Goal: Task Accomplishment & Management: Manage account settings

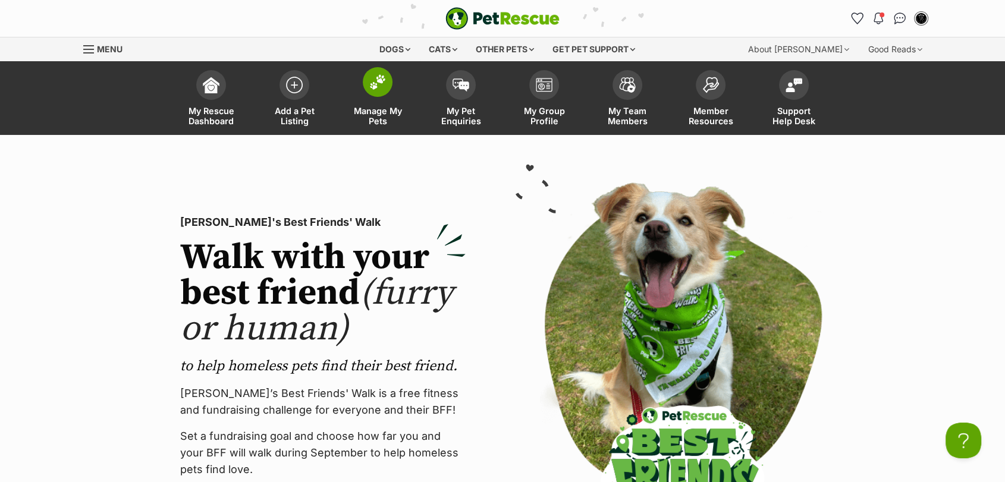
click at [375, 111] on span "Manage My Pets" at bounding box center [378, 116] width 54 height 20
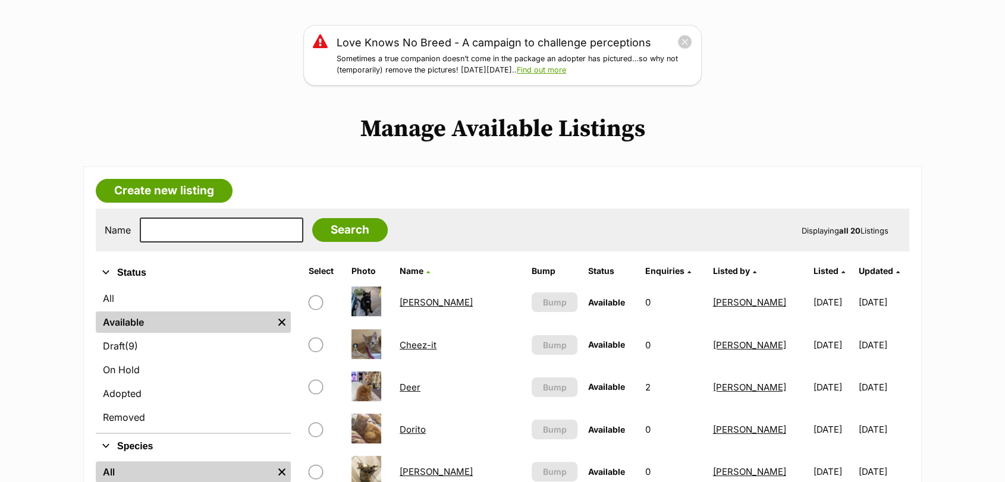
scroll to position [132, 0]
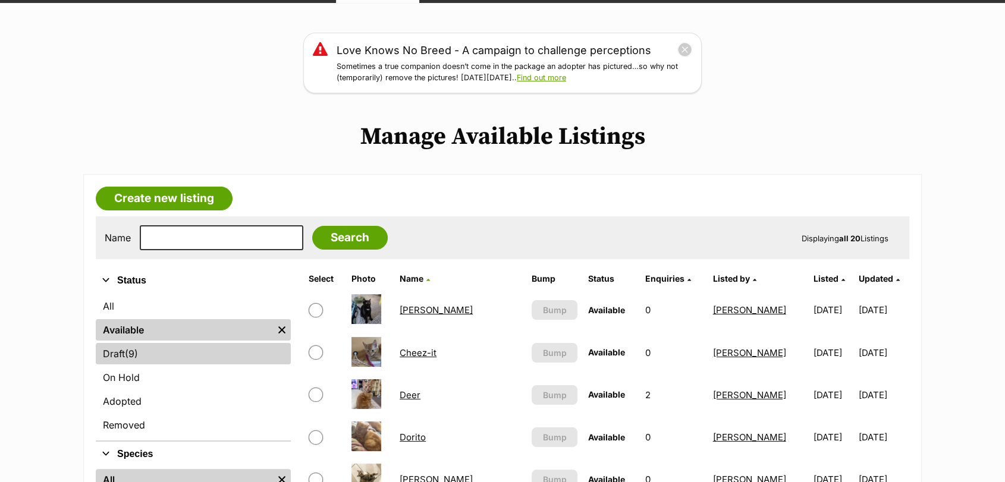
click at [193, 355] on link "Draft (9) Items" at bounding box center [193, 353] width 195 height 21
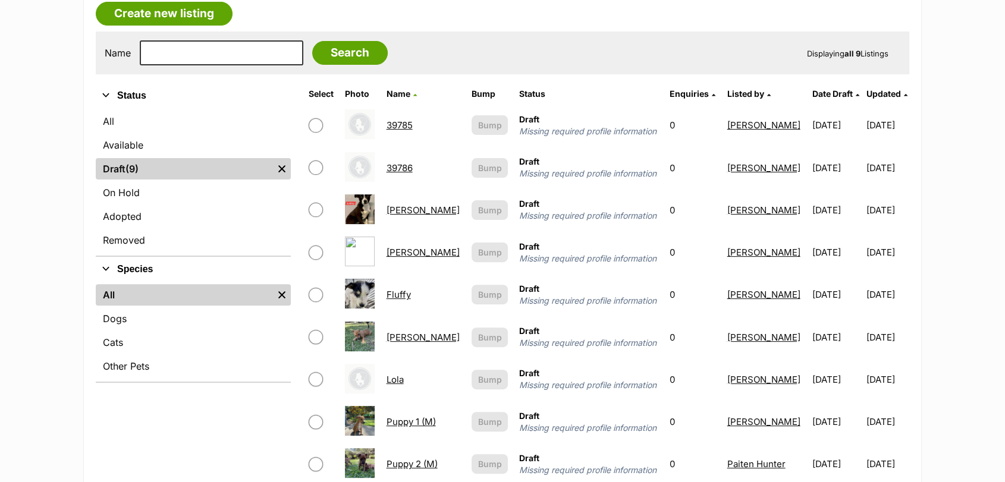
scroll to position [290, 0]
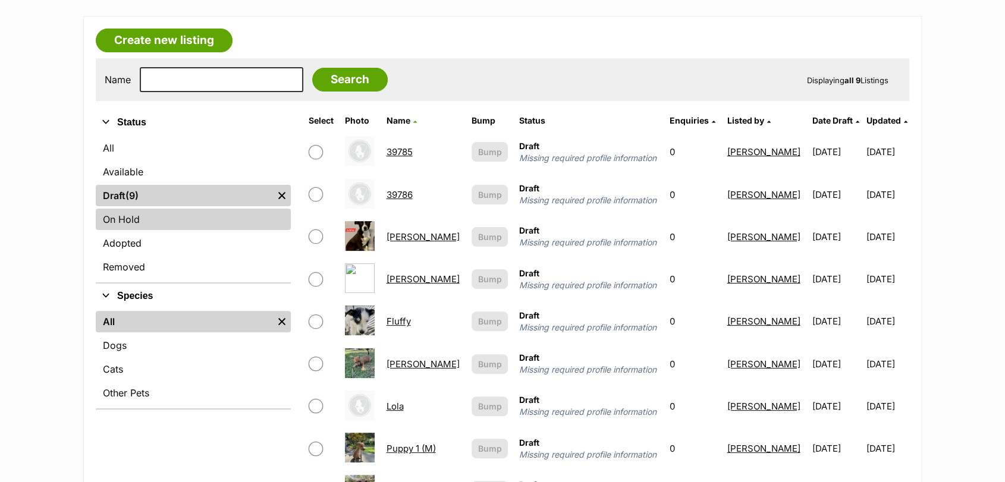
click at [206, 227] on link "On Hold" at bounding box center [193, 219] width 195 height 21
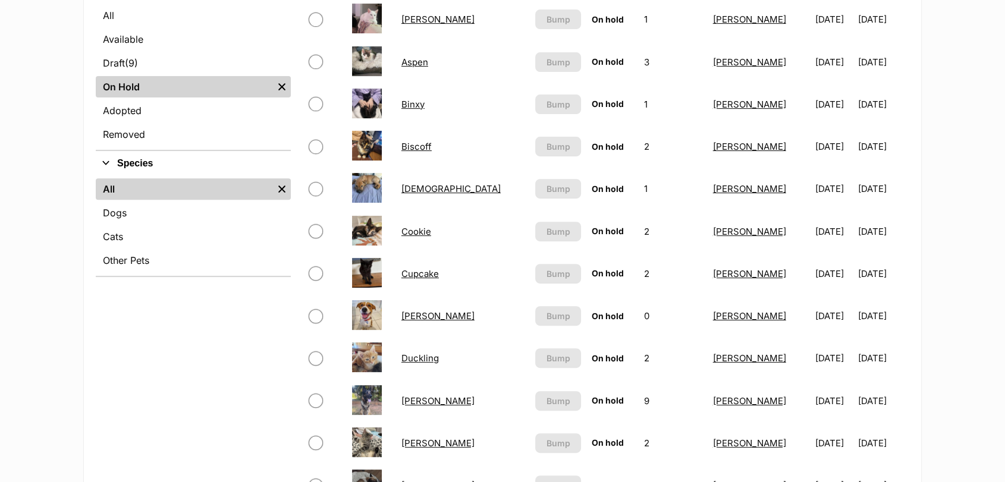
scroll to position [396, 0]
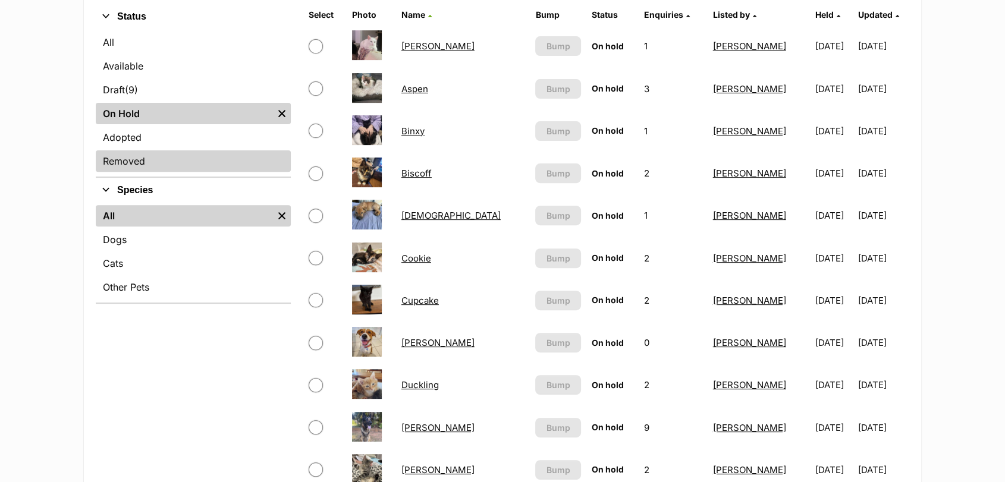
click at [184, 153] on link "Removed" at bounding box center [193, 160] width 195 height 21
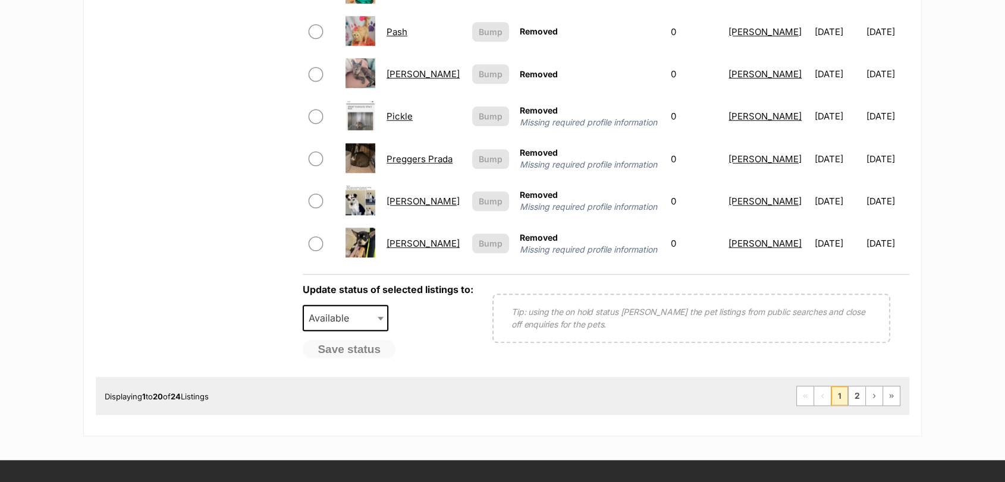
scroll to position [1004, 0]
click at [856, 406] on link "2" at bounding box center [857, 396] width 17 height 19
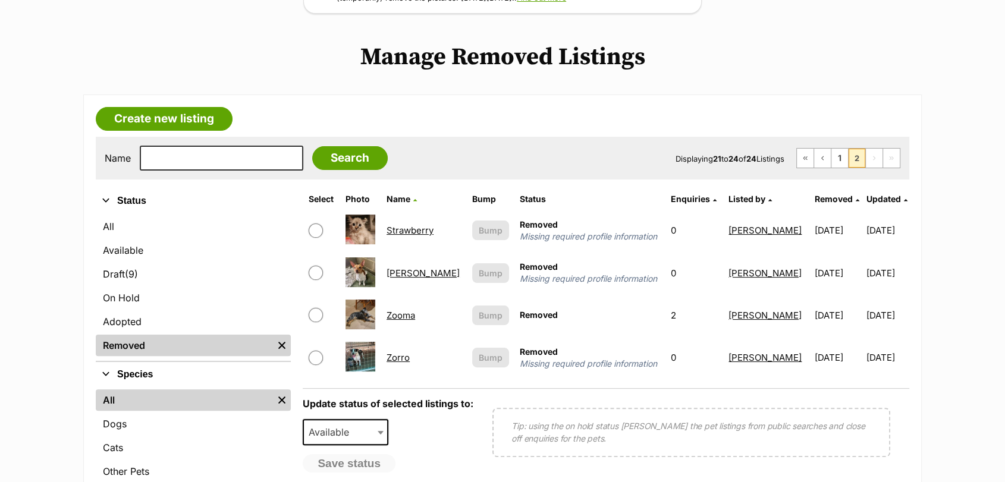
scroll to position [238, 0]
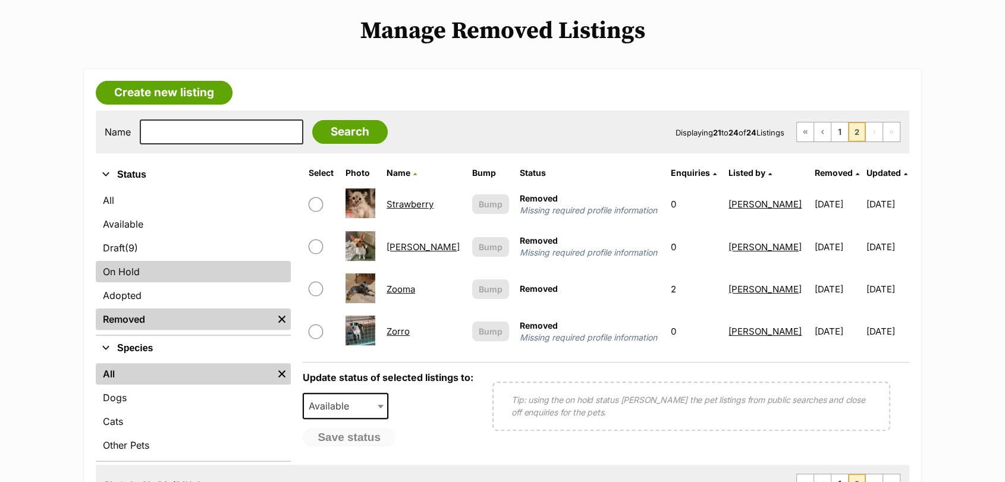
click at [224, 262] on link "On Hold" at bounding box center [193, 271] width 195 height 21
click at [232, 277] on link "On Hold" at bounding box center [193, 271] width 195 height 21
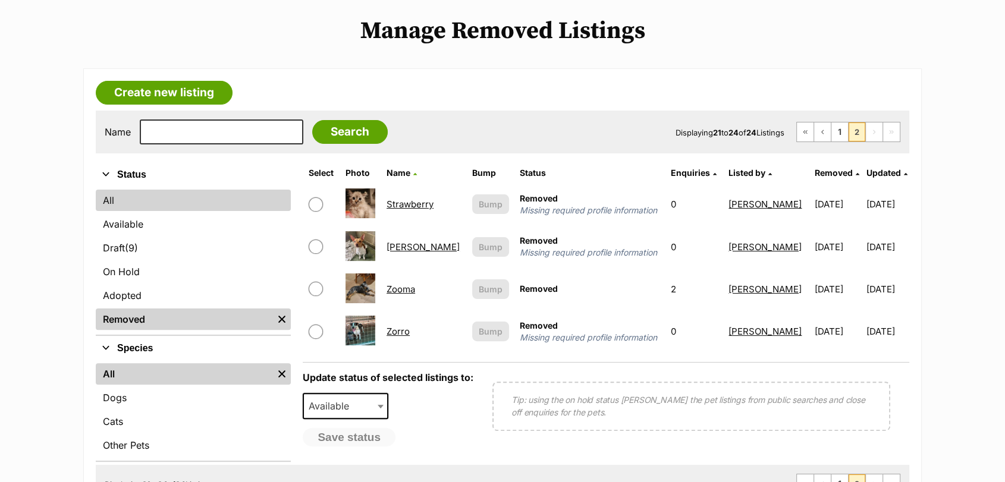
click at [159, 190] on link "All" at bounding box center [193, 200] width 195 height 21
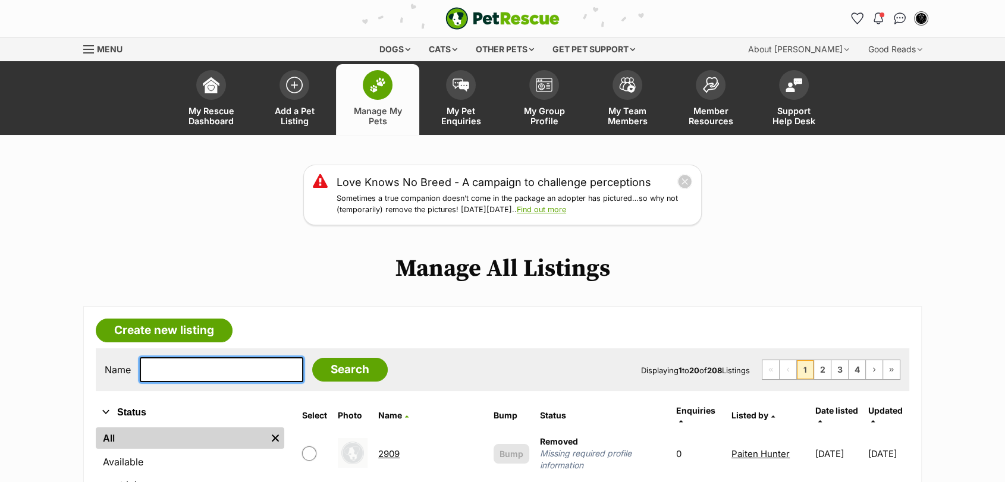
click at [243, 377] on input "text" at bounding box center [222, 369] width 164 height 25
type input "sir regiinald"
click at [312, 358] on input "Search" at bounding box center [350, 370] width 76 height 24
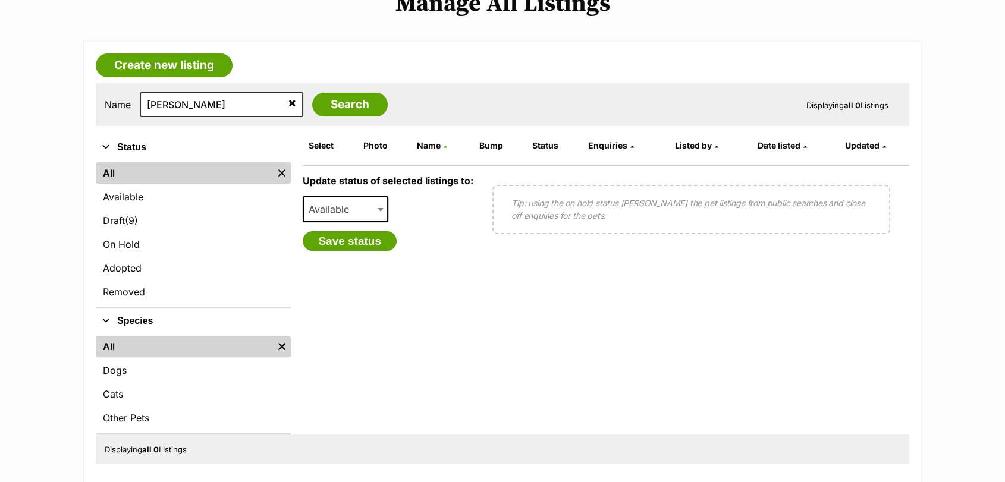
scroll to position [290, 0]
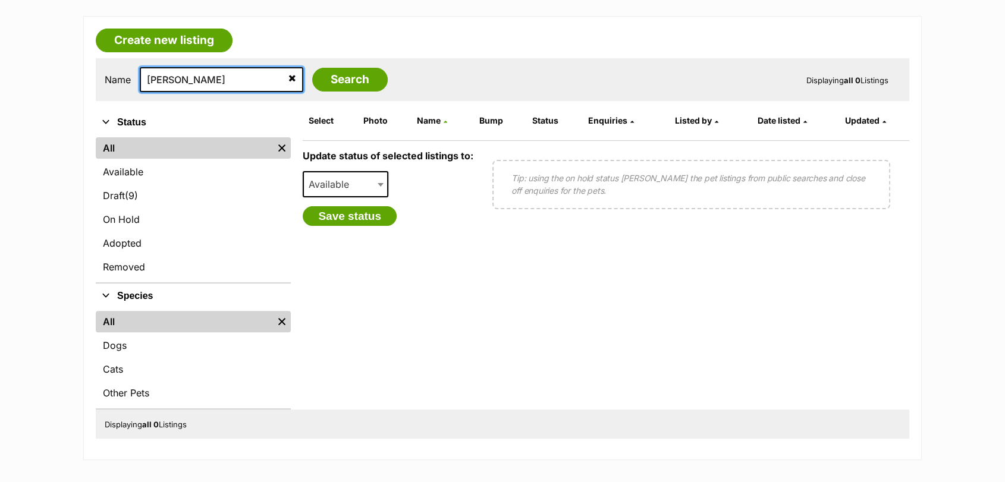
click at [177, 80] on input "sir regiinald" at bounding box center [222, 79] width 164 height 25
type input "sir reginald"
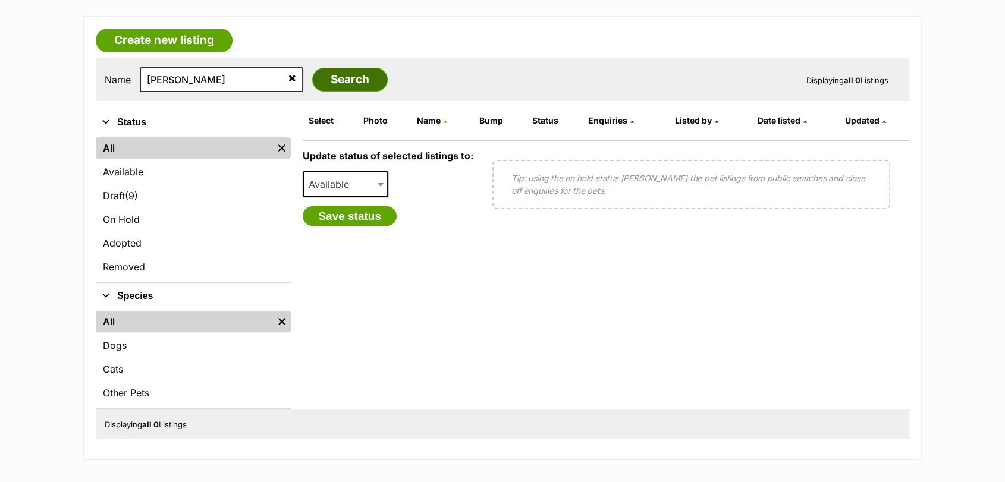
click at [342, 87] on input "Search" at bounding box center [350, 80] width 76 height 24
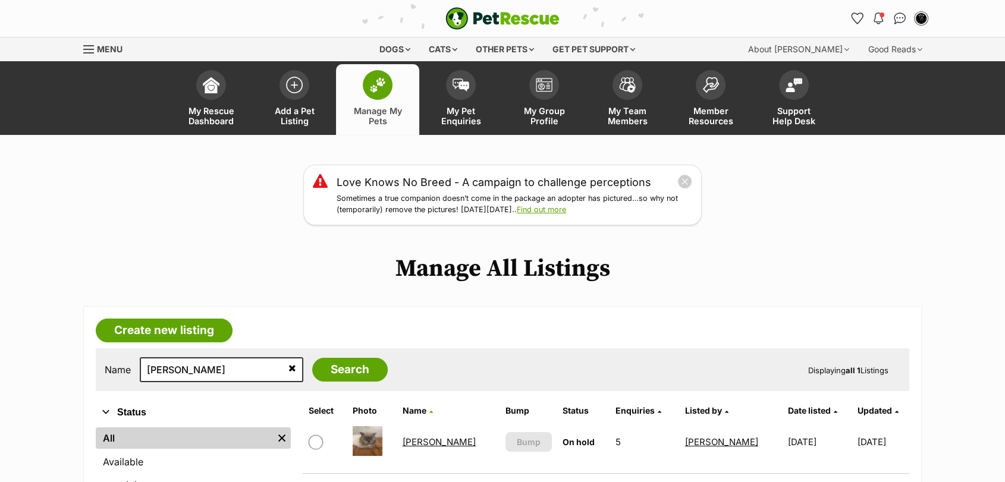
click at [441, 440] on link "[PERSON_NAME]" at bounding box center [439, 442] width 73 height 11
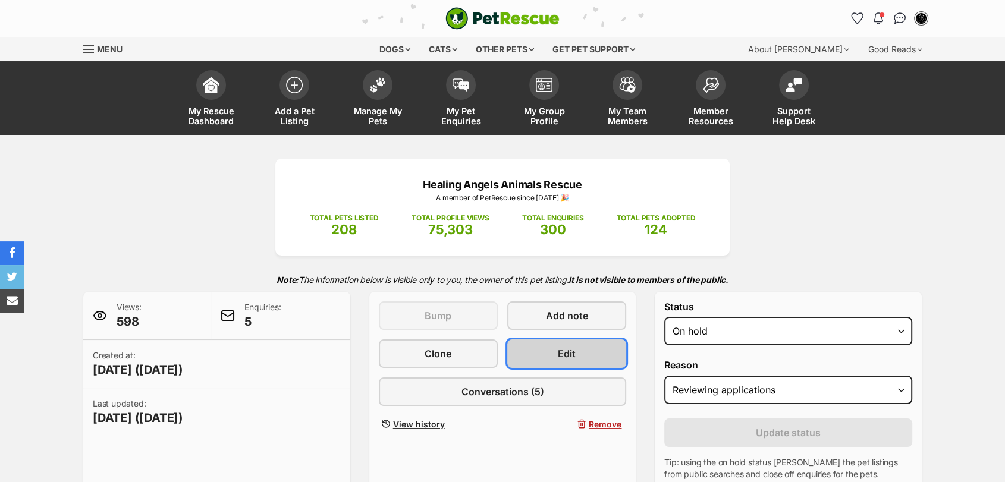
click at [560, 354] on span "Edit" at bounding box center [567, 354] width 18 height 14
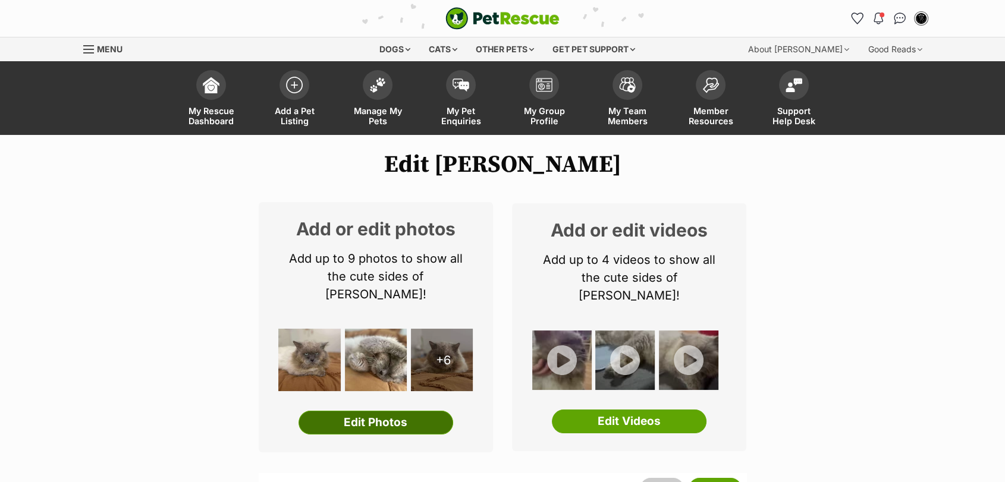
click at [403, 420] on link "Edit Photos" at bounding box center [376, 423] width 155 height 24
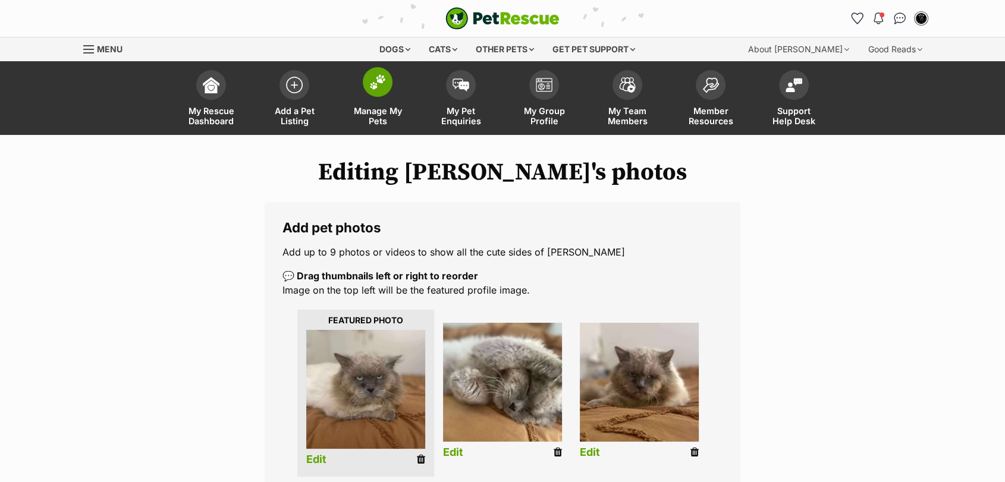
click at [364, 95] on link "Manage My Pets" at bounding box center [377, 99] width 83 height 71
